Goal: Task Accomplishment & Management: Use online tool/utility

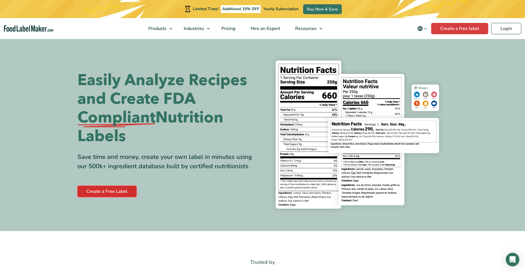
click at [118, 195] on link "Create a Free Label" at bounding box center [107, 191] width 59 height 11
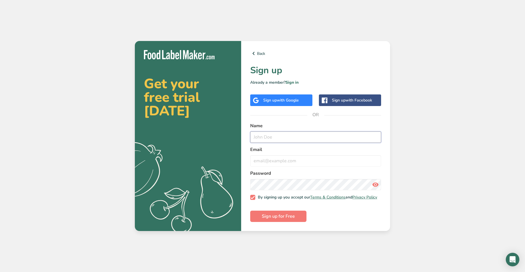
click at [285, 138] on input "text" at bounding box center [315, 137] width 131 height 11
click at [300, 137] on input "text" at bounding box center [315, 137] width 131 height 11
type input "Sylvana"
type input "sylvanasapothecary@gmail.com"
click at [279, 220] on span "Sign up for Free" at bounding box center [278, 216] width 33 height 7
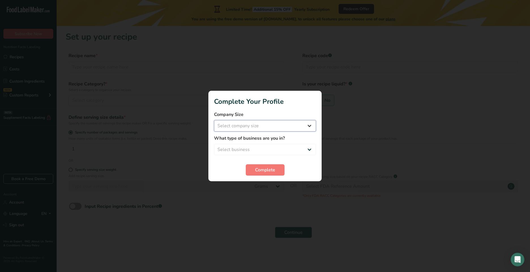
click at [250, 128] on select "Select company size Fewer than 10 Employees 10 to 50 Employees 51 to 500 Employ…" at bounding box center [265, 125] width 102 height 11
select select "1"
click at [214, 120] on select "Select company size Fewer than 10 Employees 10 to 50 Employees 51 to 500 Employ…" at bounding box center [265, 125] width 102 height 11
click at [255, 149] on select "Select business Packaged Food Manufacturer Restaurant & Cafe Bakery Meal Plans …" at bounding box center [265, 149] width 102 height 11
select select "8"
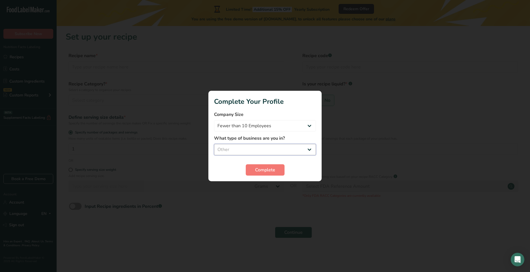
click at [214, 144] on select "Select business Packaged Food Manufacturer Restaurant & Cafe Bakery Meal Plans …" at bounding box center [265, 149] width 102 height 11
click at [256, 174] on button "Complete" at bounding box center [265, 169] width 39 height 11
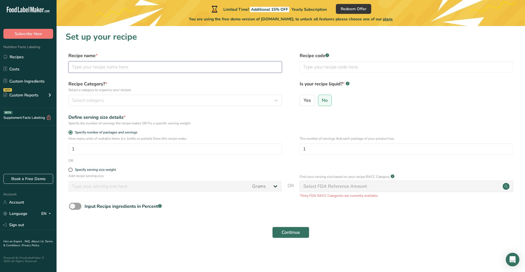
click at [147, 66] on input "text" at bounding box center [175, 66] width 214 height 11
type input "Lung health tincture"
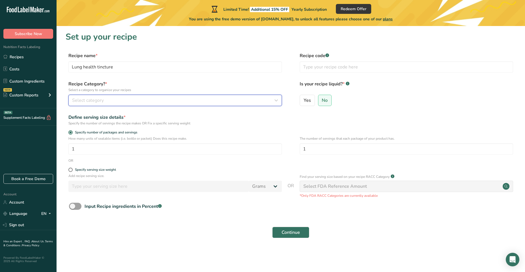
click at [113, 100] on div "Select category" at bounding box center [173, 100] width 203 height 7
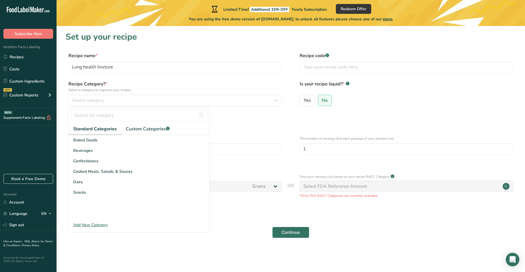
click at [80, 224] on div "Add New Category" at bounding box center [139, 225] width 141 height 6
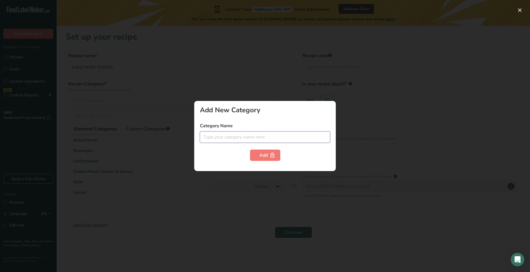
click at [239, 138] on input "text" at bounding box center [265, 137] width 130 height 11
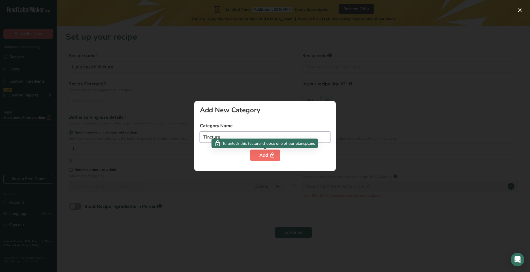
type input "Tincture"
click at [255, 157] on button "Add" at bounding box center [265, 155] width 30 height 11
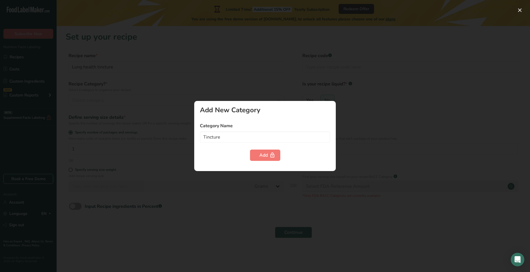
click at [329, 162] on div "Add New Category Category Name Tincture Add" at bounding box center [264, 136] width 141 height 70
click at [260, 92] on div at bounding box center [265, 136] width 530 height 272
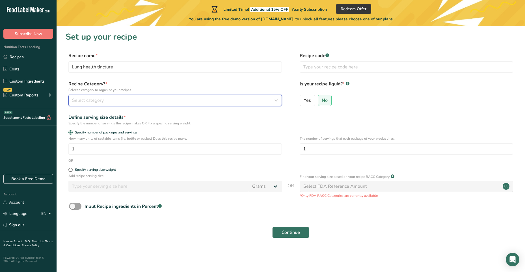
click at [126, 100] on div "Select category" at bounding box center [173, 100] width 203 height 7
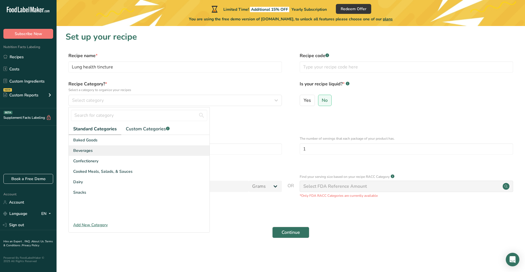
click at [100, 154] on div "Beverages" at bounding box center [139, 150] width 141 height 10
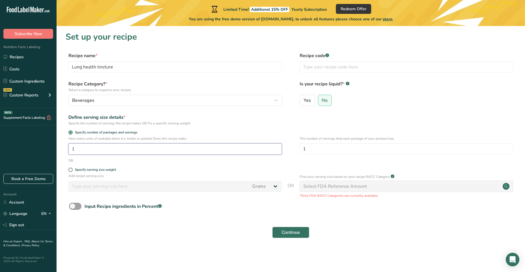
click at [110, 147] on input "1" at bounding box center [175, 148] width 214 height 11
drag, startPoint x: 110, startPoint y: 147, endPoint x: 69, endPoint y: 148, distance: 41.0
click at [69, 148] on input "1" at bounding box center [175, 148] width 214 height 11
